Goal: Check status: Check status

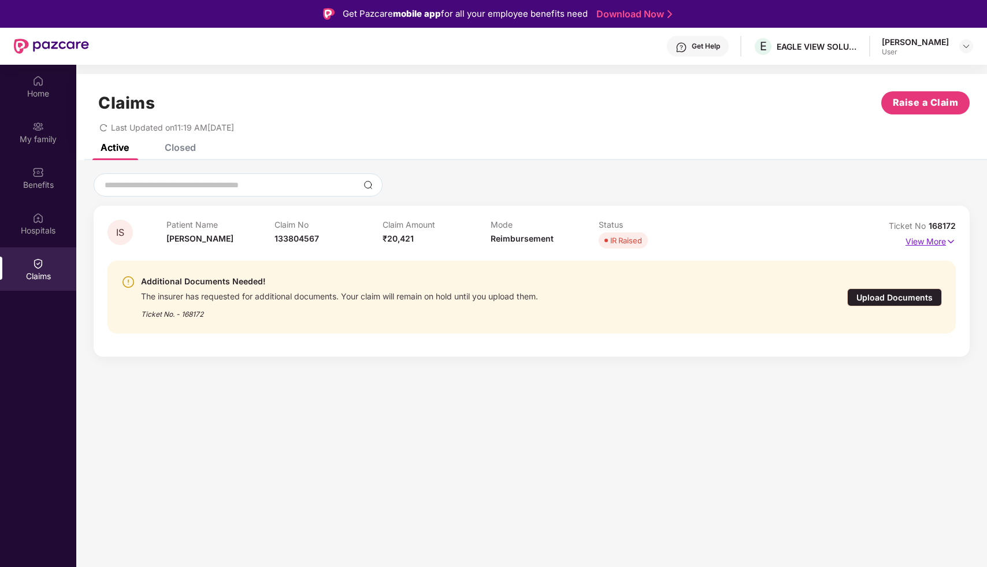
click at [950, 245] on img at bounding box center [951, 241] width 10 height 13
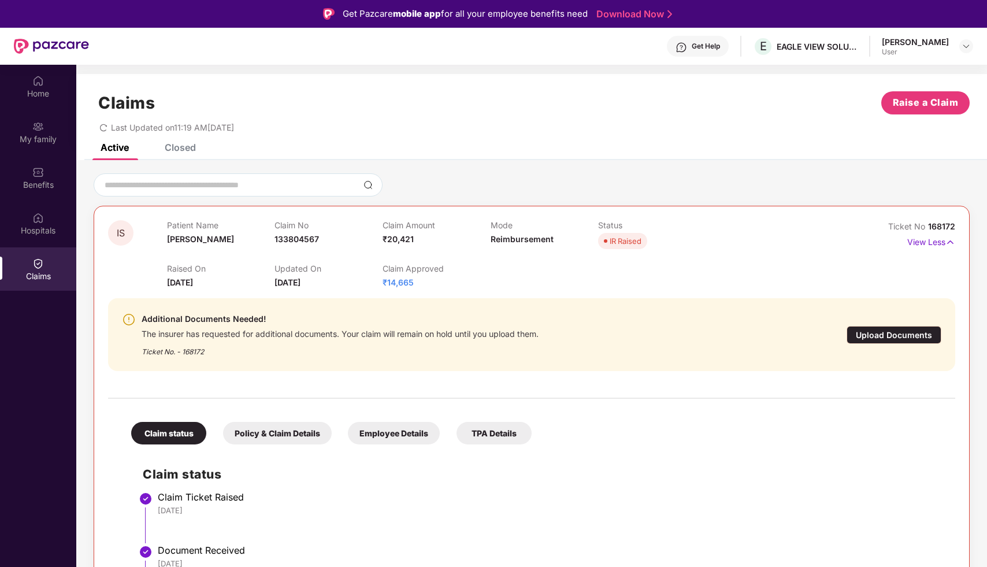
click at [559, 355] on div "Additional Documents Needed! The insurer has requested for additional documents…" at bounding box center [463, 334] width 683 height 45
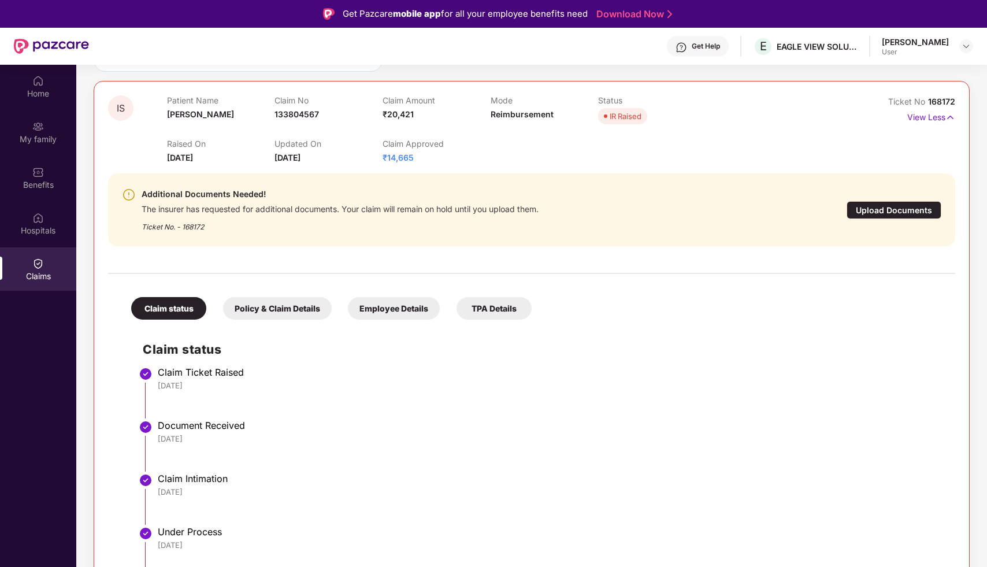
click at [531, 421] on div "Document Received" at bounding box center [551, 426] width 786 height 12
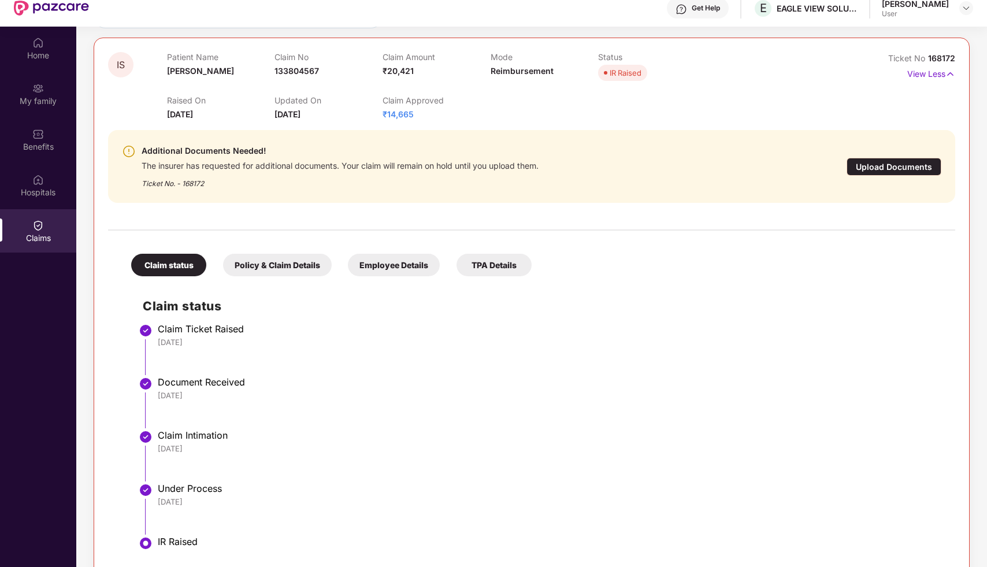
scroll to position [65, 0]
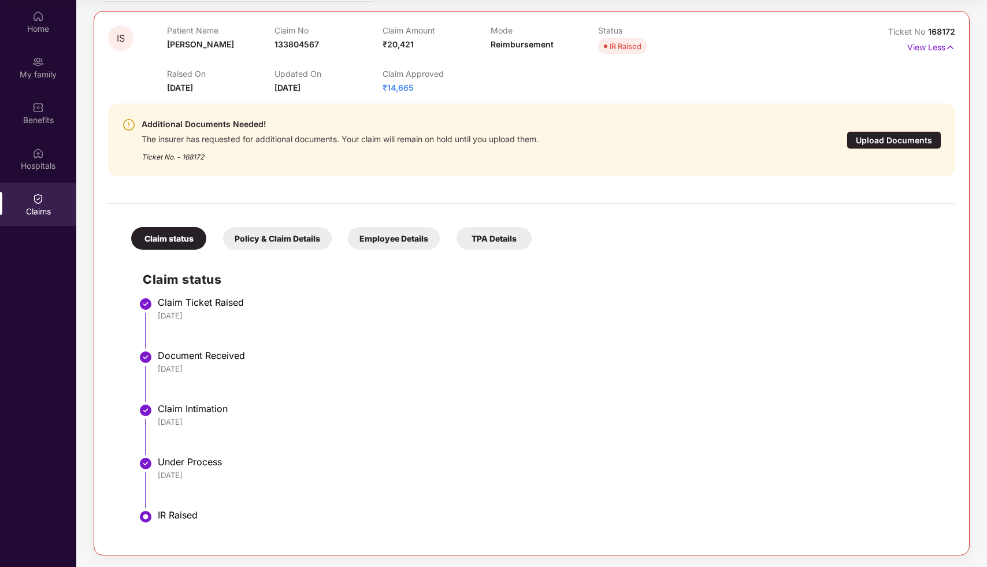
click at [286, 228] on div "Policy & Claim Details" at bounding box center [277, 238] width 109 height 23
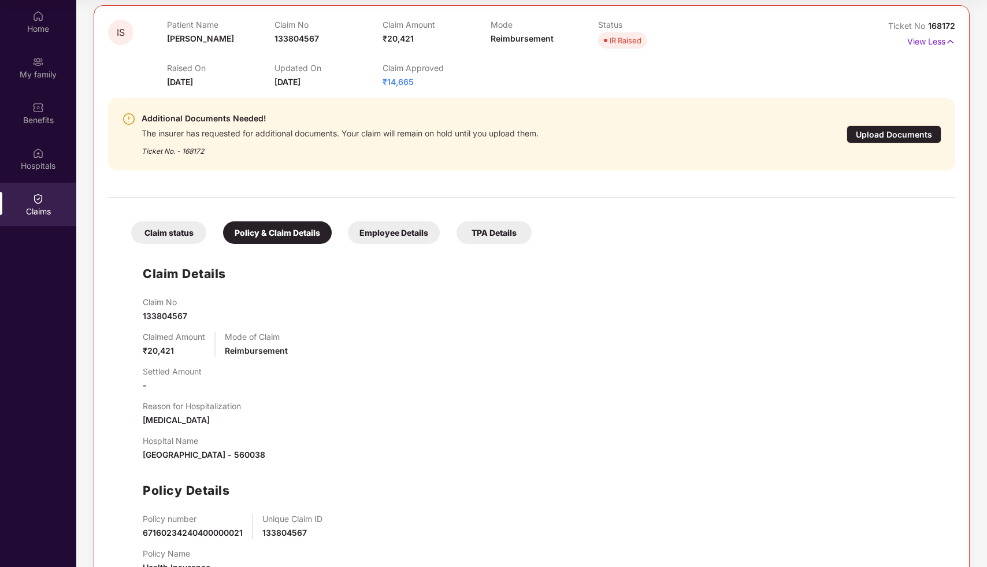
scroll to position [178, 0]
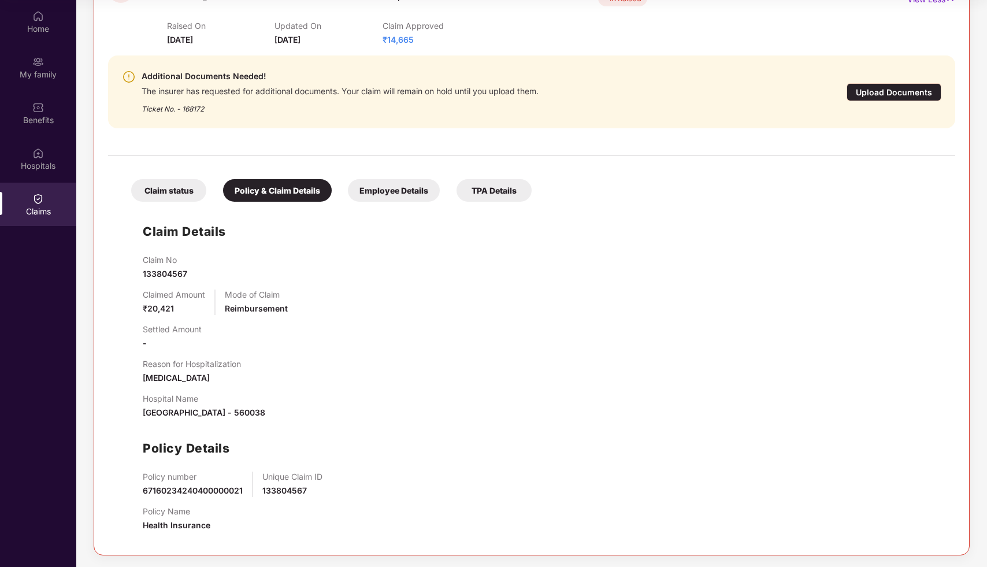
click at [390, 188] on div "Employee Details" at bounding box center [394, 190] width 92 height 23
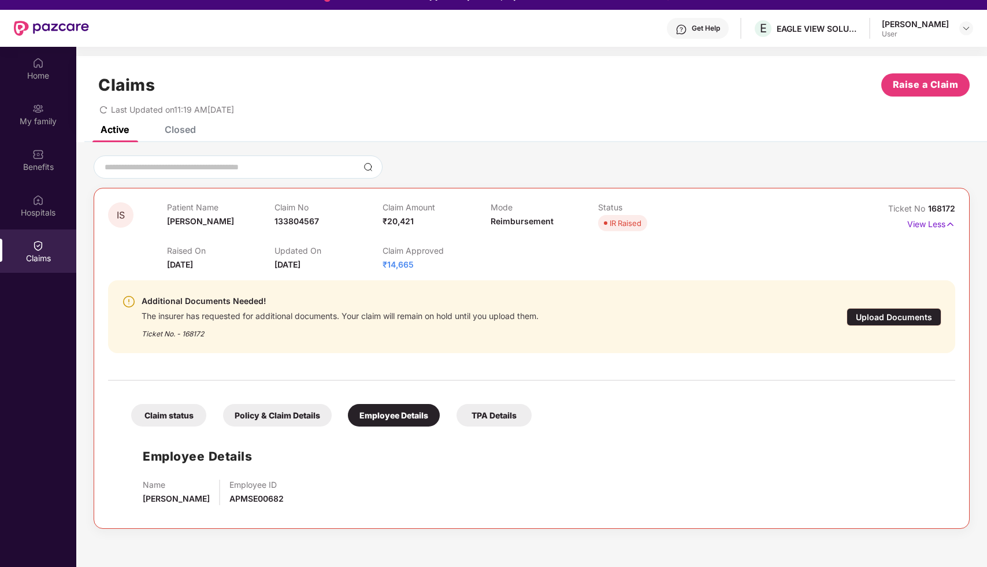
scroll to position [0, 0]
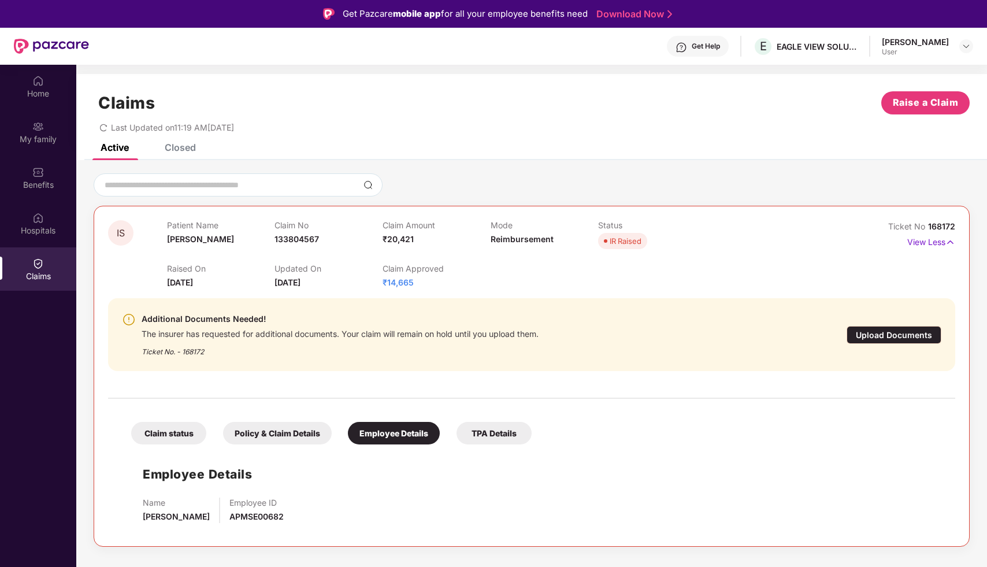
click at [490, 432] on div "TPA Details" at bounding box center [494, 433] width 75 height 23
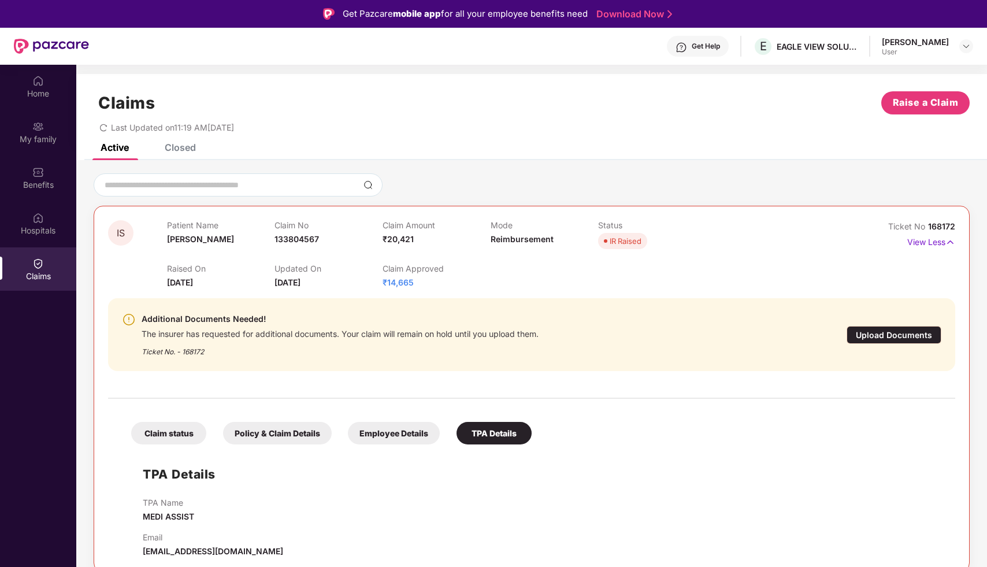
scroll to position [65, 0]
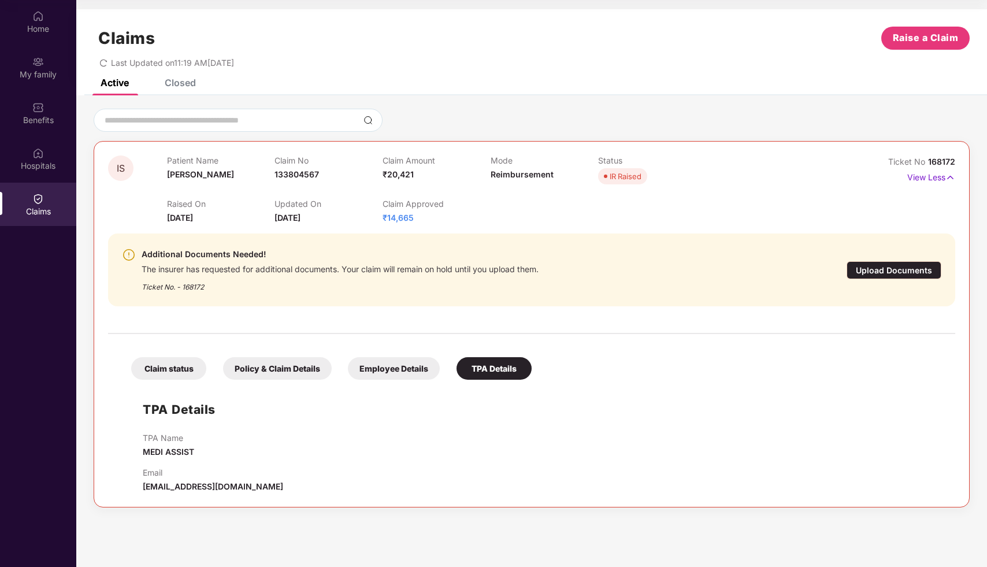
click at [406, 373] on div "Employee Details" at bounding box center [394, 368] width 92 height 23
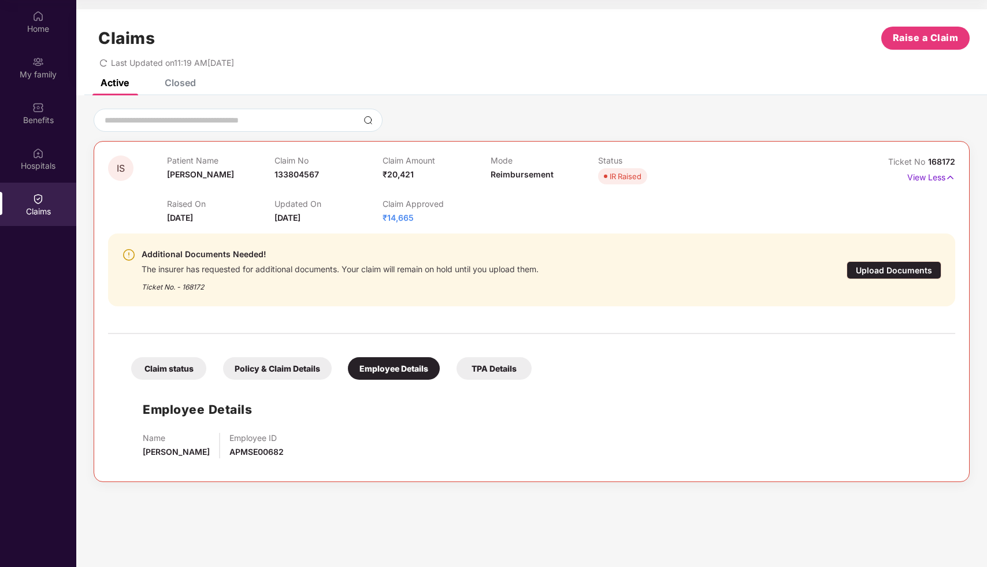
click at [369, 425] on div "Employee Details Name Nicholas I Employee ID APMSE00682" at bounding box center [532, 427] width 824 height 82
click at [282, 367] on div "Policy & Claim Details" at bounding box center [277, 368] width 109 height 23
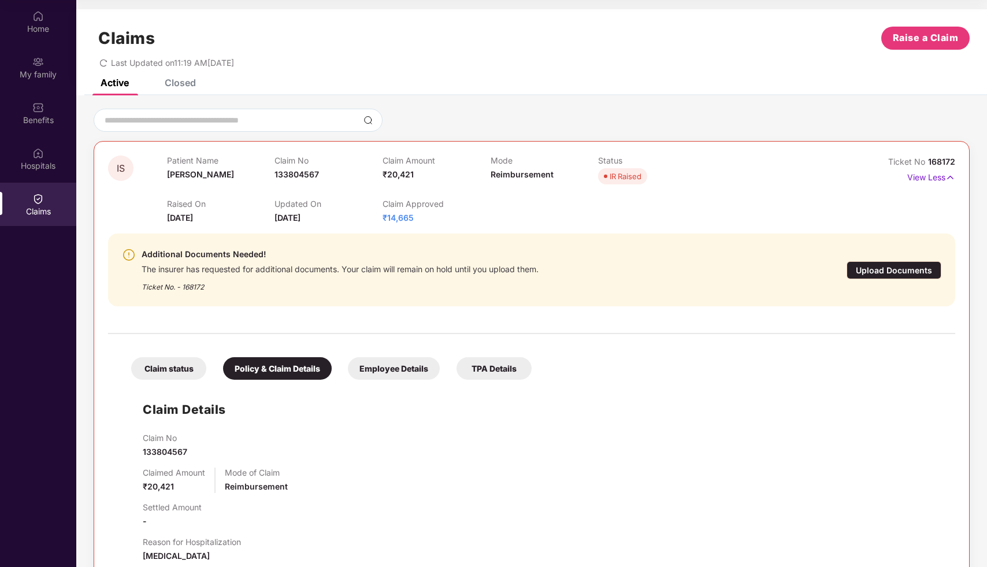
click at [159, 371] on div "Claim status" at bounding box center [168, 368] width 75 height 23
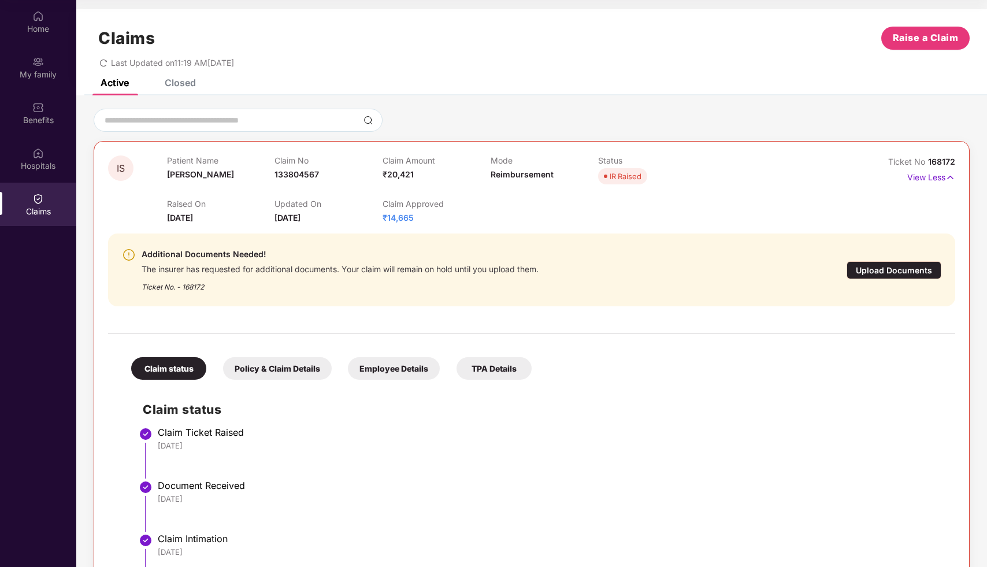
click at [355, 441] on div "23 Aug 2025" at bounding box center [551, 445] width 786 height 10
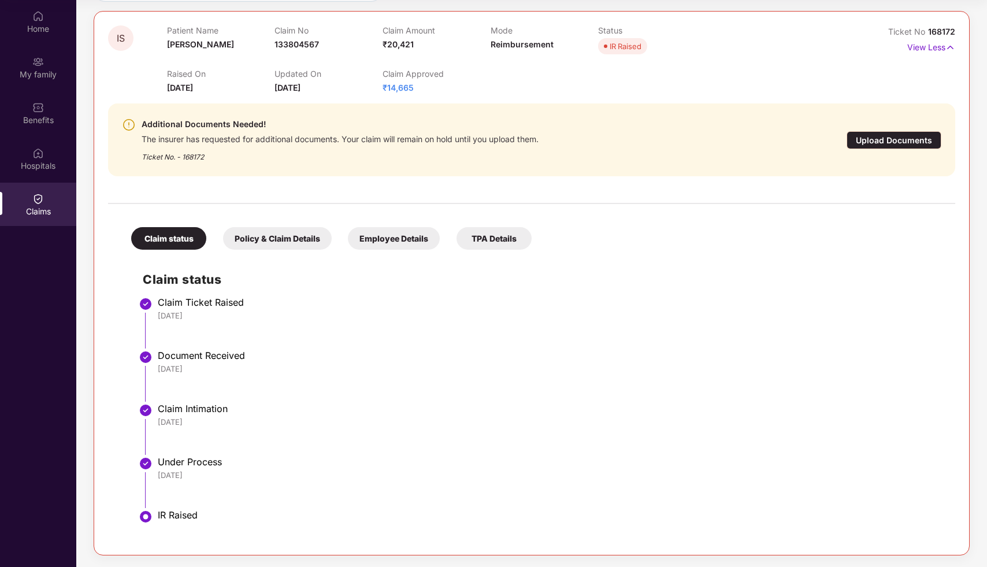
click at [618, 46] on div "IR Raised" at bounding box center [626, 46] width 32 height 12
click at [615, 117] on div "Additional Documents Needed! The insurer has requested for additional documents…" at bounding box center [463, 139] width 683 height 45
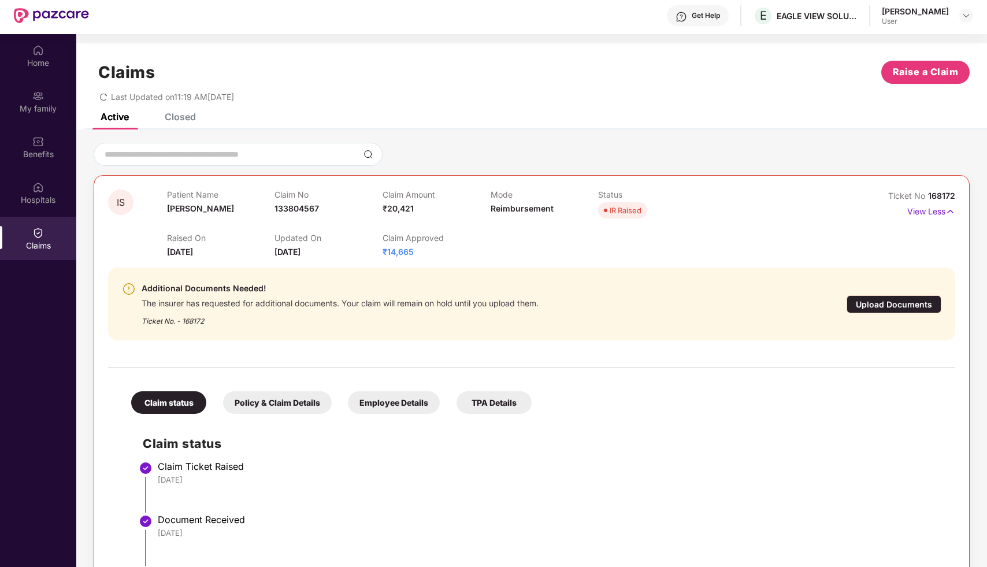
scroll to position [0, 0]
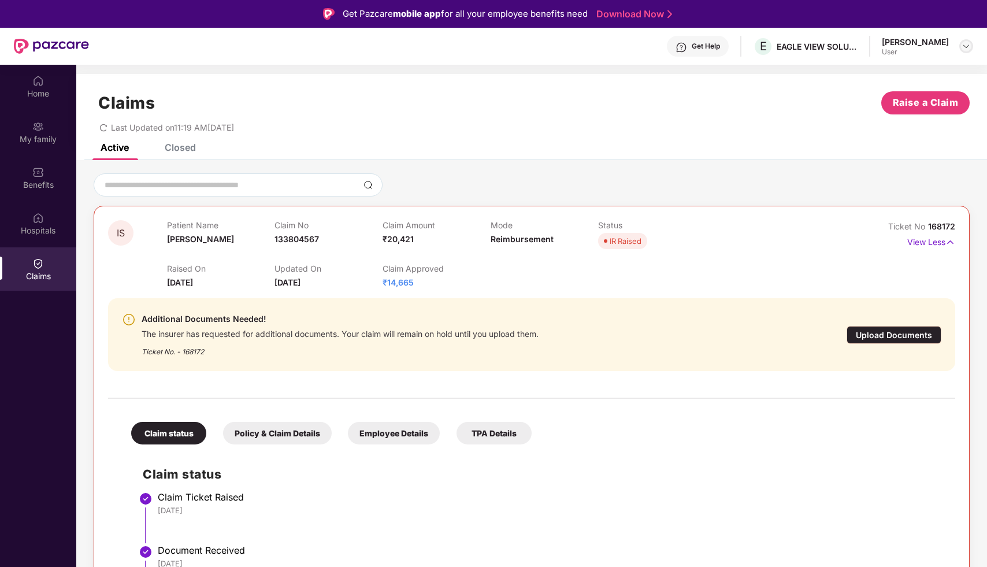
click at [965, 46] on img at bounding box center [966, 46] width 9 height 9
click at [746, 112] on div "Claims Raise a Claim" at bounding box center [532, 102] width 876 height 23
click at [49, 175] on div "Benefits" at bounding box center [38, 177] width 76 height 43
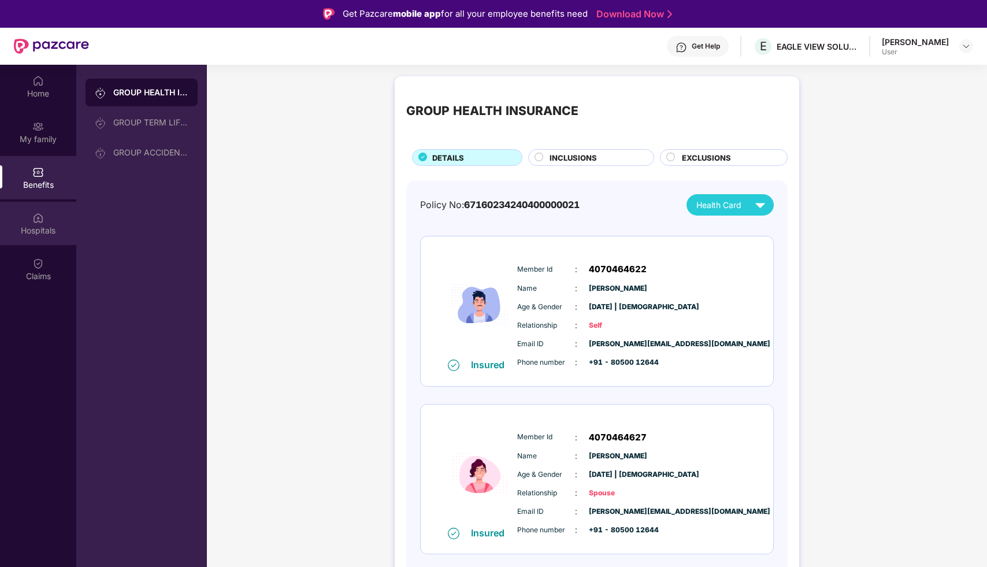
click at [39, 219] on img at bounding box center [38, 218] width 12 height 12
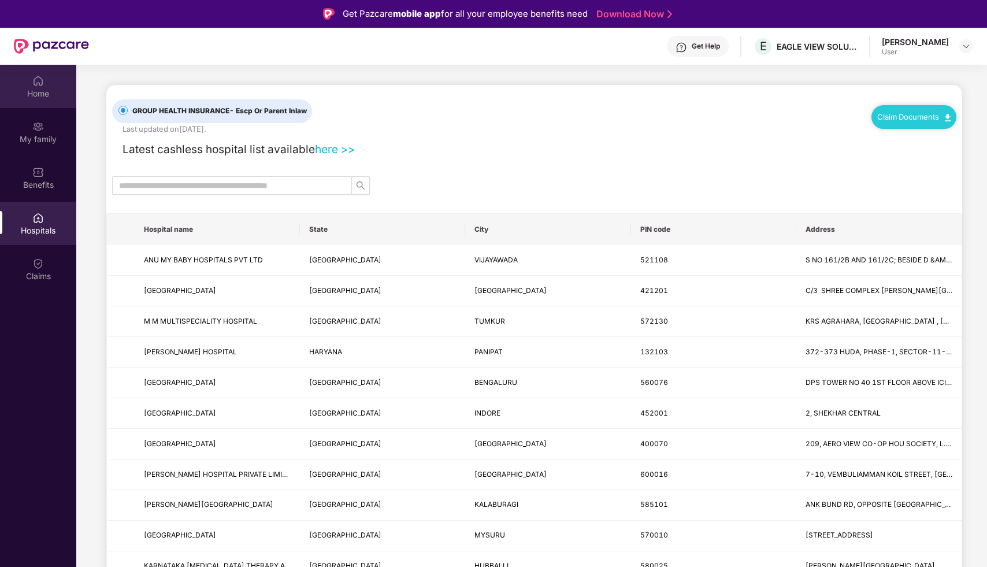
click at [52, 90] on div "Home" at bounding box center [38, 94] width 76 height 12
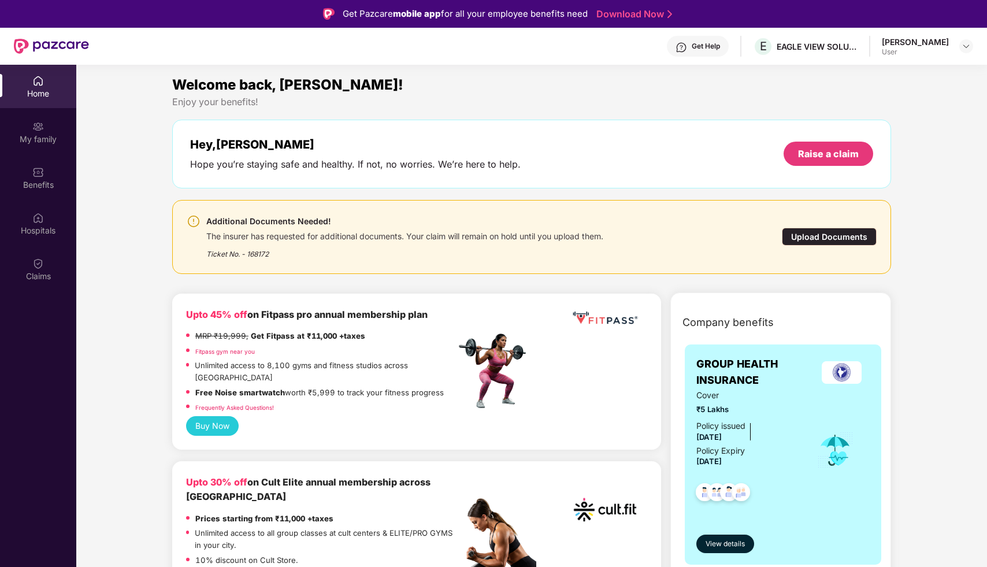
click at [836, 232] on div "Upload Documents" at bounding box center [829, 237] width 95 height 18
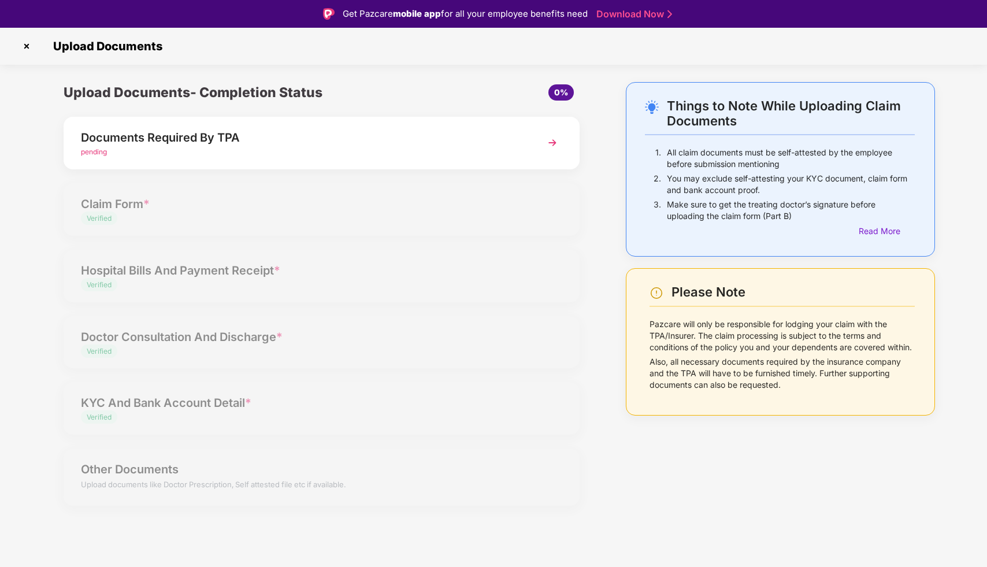
click at [536, 216] on div "Upload Documents- Completion Status 0% Documents Required By TPA pending Claim …" at bounding box center [321, 301] width 539 height 438
click at [876, 232] on div "Read More" at bounding box center [887, 231] width 56 height 13
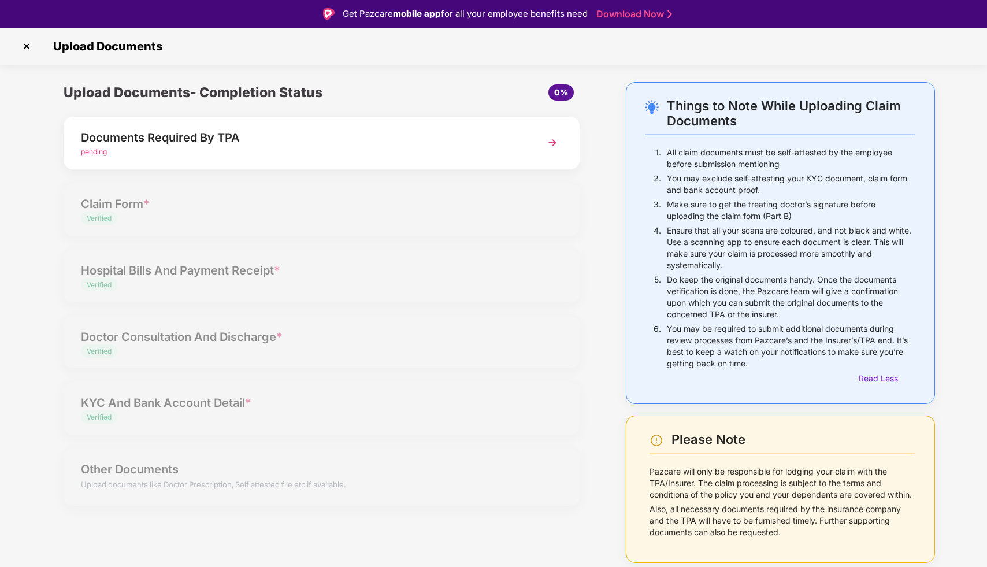
click at [950, 328] on div "Things to Note While Uploading Claim Documents 1. All claim documents must be s…" at bounding box center [781, 328] width 344 height 492
click at [535, 360] on div "Upload Documents- Completion Status 0% Documents Required By TPA pending Claim …" at bounding box center [321, 301] width 539 height 438
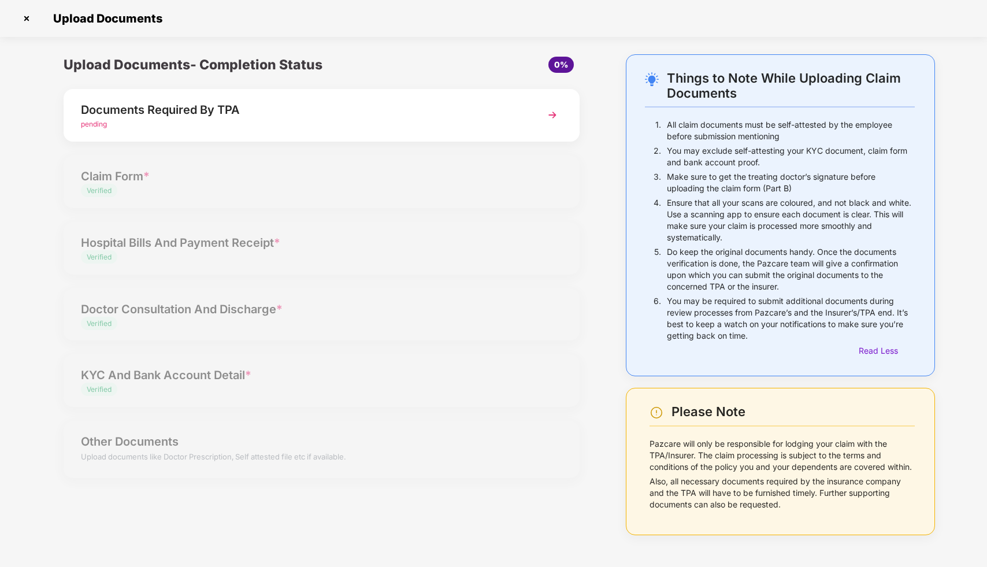
click at [553, 116] on img at bounding box center [552, 115] width 21 height 21
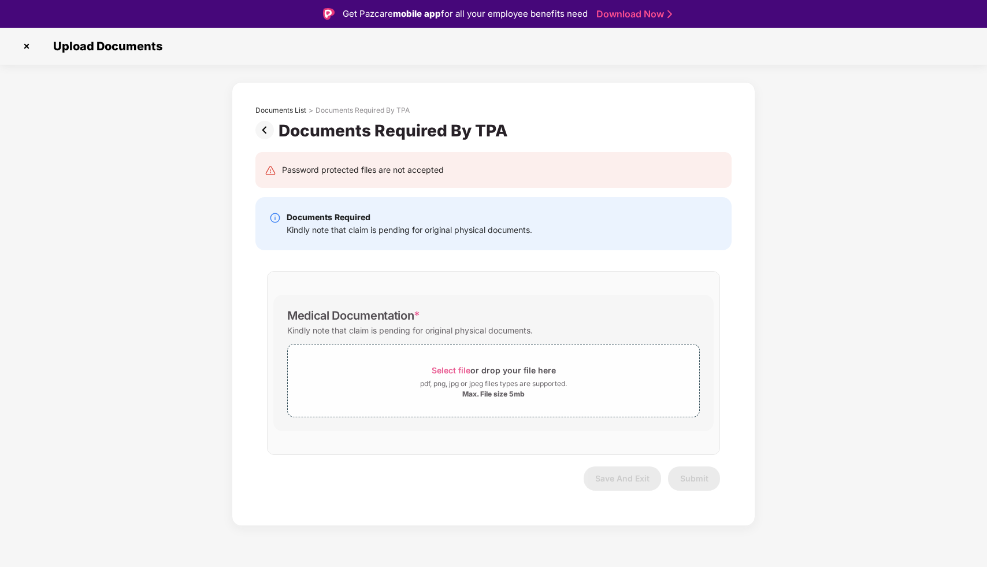
scroll to position [1, 0]
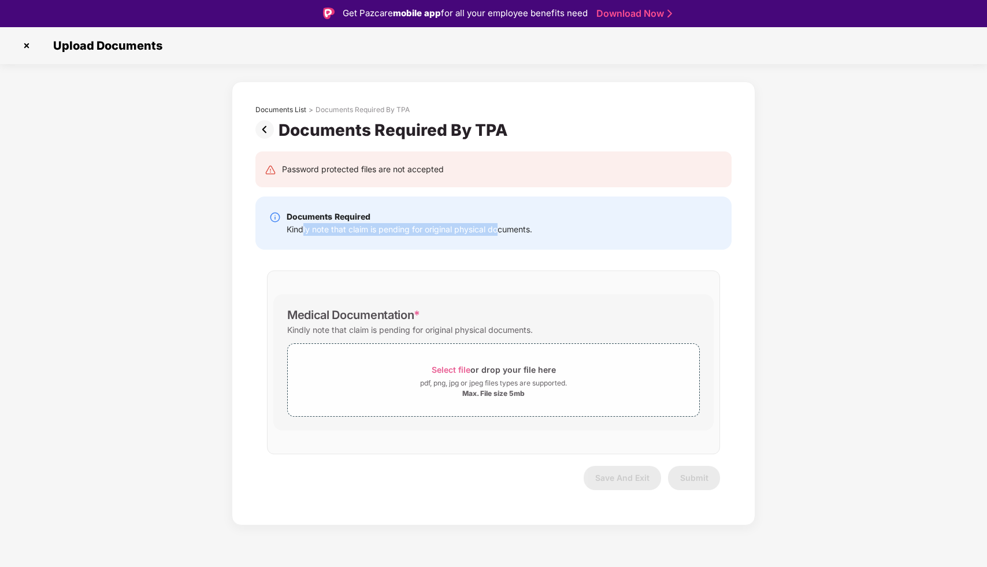
drag, startPoint x: 303, startPoint y: 229, endPoint x: 499, endPoint y: 231, distance: 195.9
click at [499, 231] on div "Kindly note that claim is pending for original physical documents." at bounding box center [410, 229] width 246 height 13
click at [576, 228] on div "Documents Required Kindly note that claim is pending for original physical docu…" at bounding box center [493, 222] width 449 height 25
click at [558, 235] on div "Documents Required Kindly note that claim is pending for original physical docu…" at bounding box center [493, 222] width 449 height 25
click at [554, 239] on div "Documents Required Kindly note that claim is pending for original physical docu…" at bounding box center [493, 223] width 476 height 53
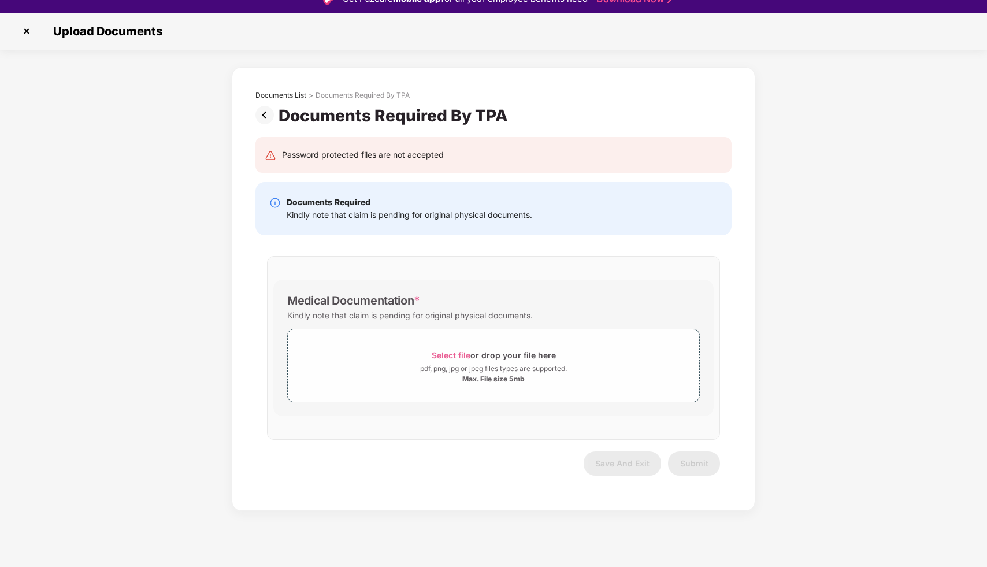
scroll to position [0, 0]
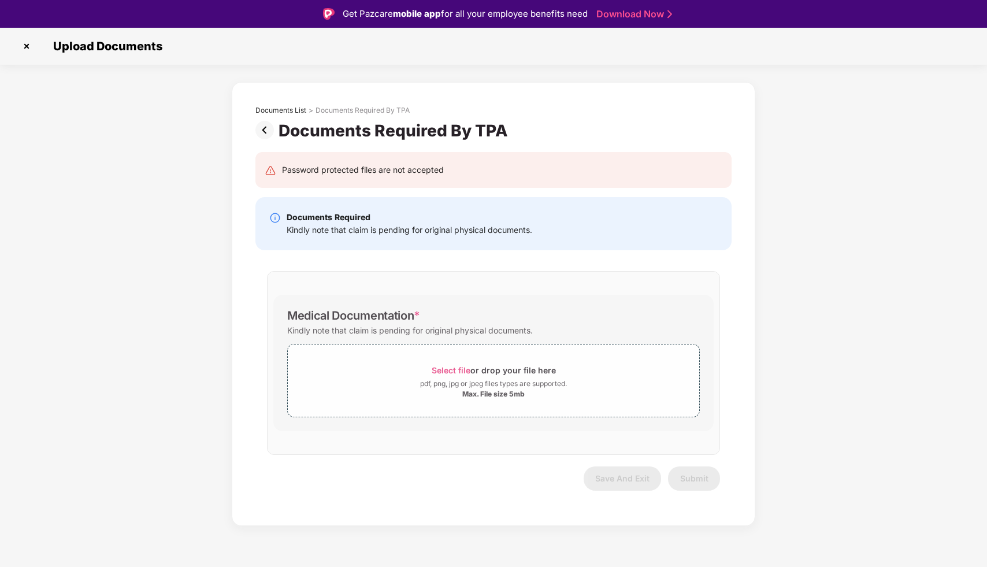
click at [28, 39] on img at bounding box center [26, 46] width 18 height 18
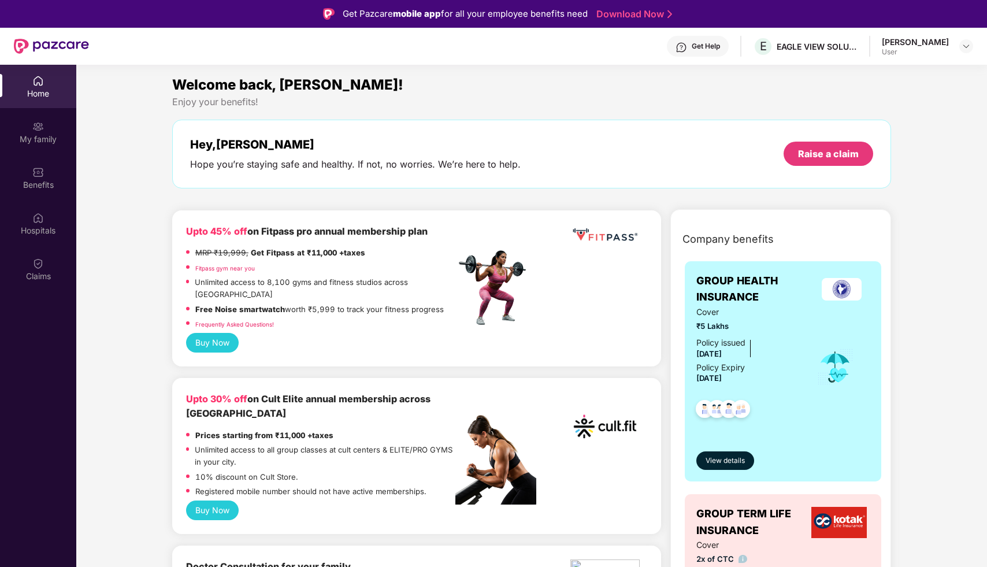
click at [892, 81] on div "Welcome back, [PERSON_NAME]! Enjoy your benefits! Hey, [PERSON_NAME] you’re sta…" at bounding box center [532, 137] width 728 height 126
click at [28, 117] on div "My family" at bounding box center [38, 131] width 76 height 43
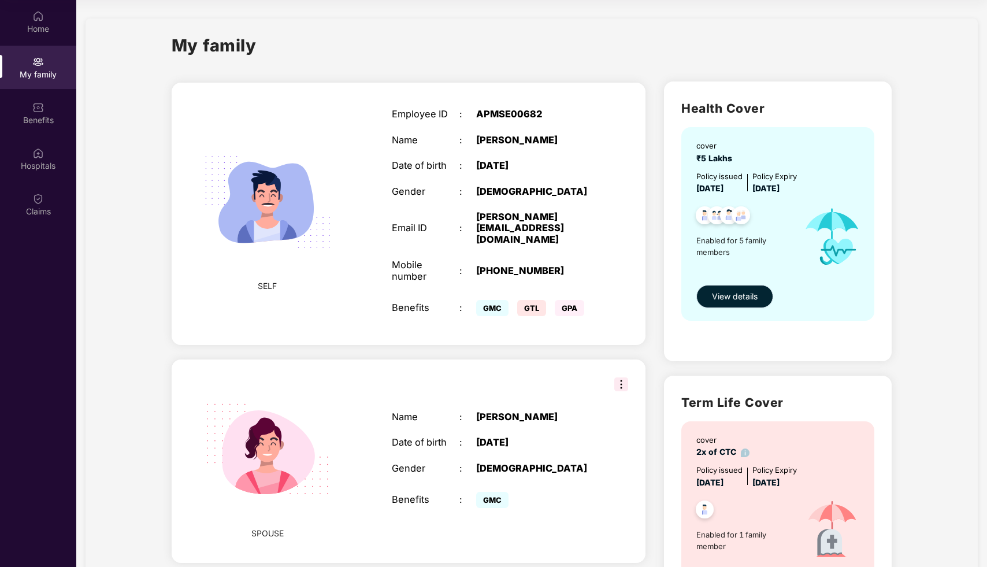
click at [751, 301] on span "View details" at bounding box center [735, 296] width 46 height 13
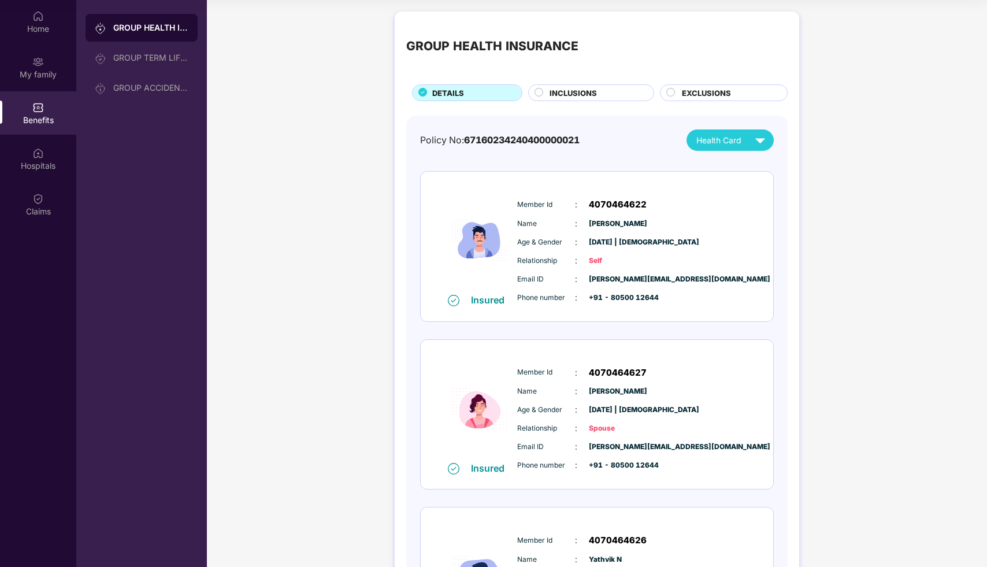
click at [563, 101] on div "INCLUSIONS" at bounding box center [591, 92] width 126 height 17
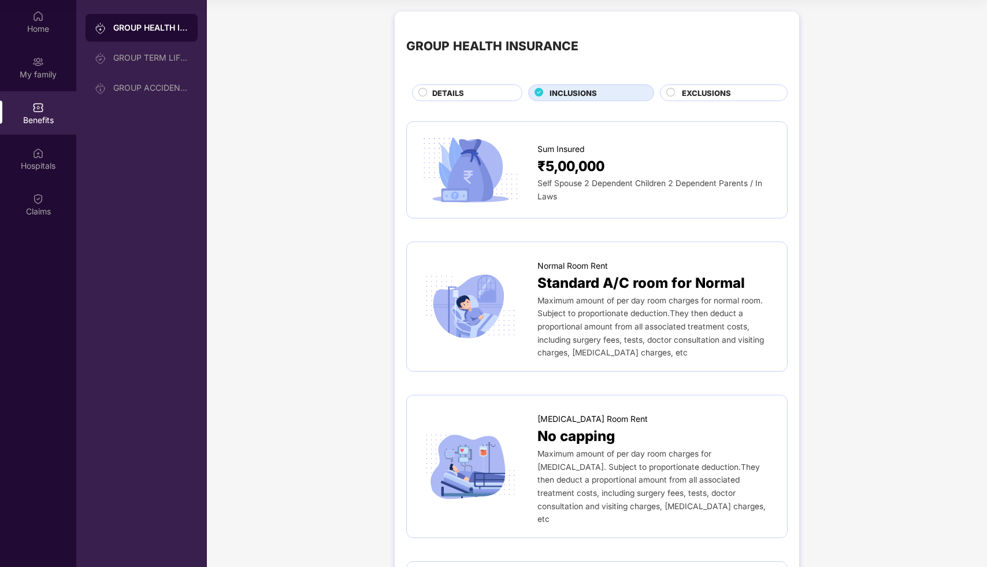
click at [692, 95] on span "EXCLUSIONS" at bounding box center [706, 93] width 49 height 12
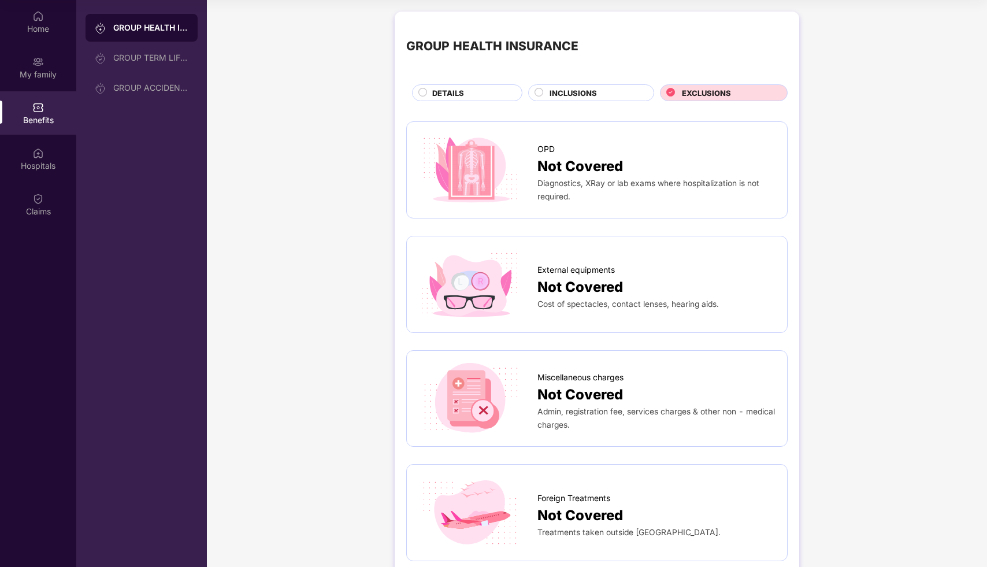
click at [434, 96] on span "DETAILS" at bounding box center [448, 93] width 32 height 12
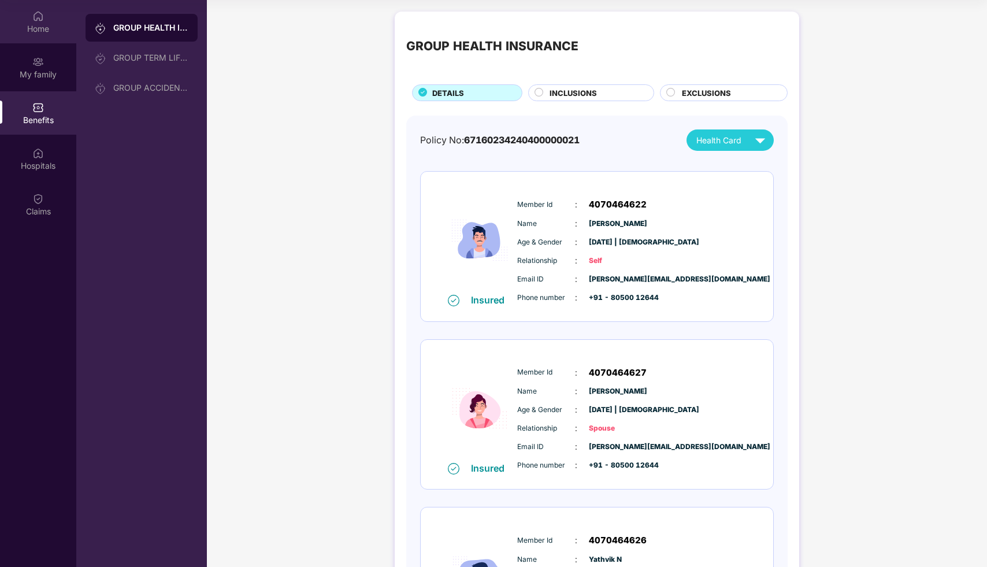
click at [37, 34] on div "Home" at bounding box center [38, 29] width 76 height 12
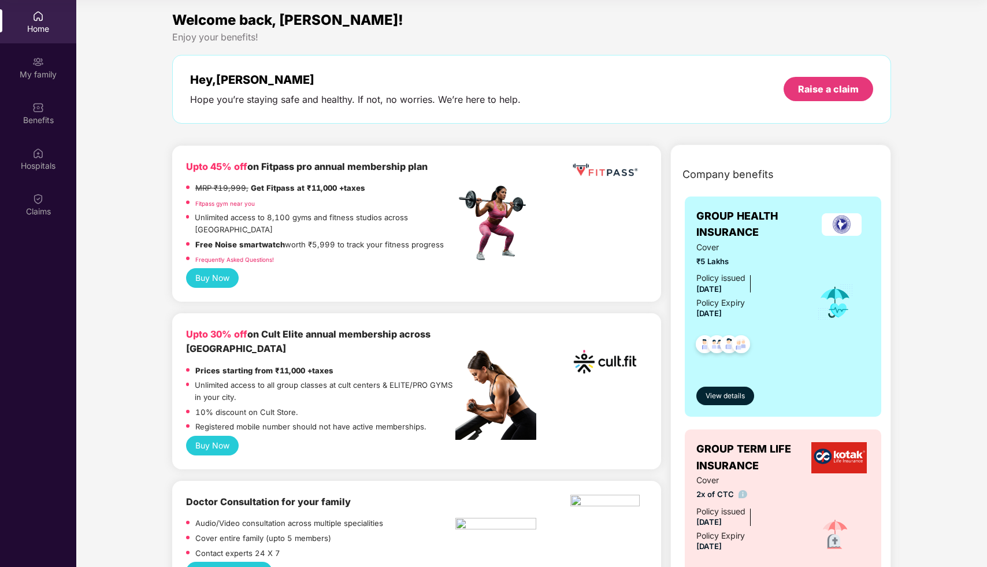
click at [987, 343] on html "Get Pazcare mobile app for all your employee benefits need Download Now Get Hel…" at bounding box center [493, 218] width 987 height 567
